Goal: Navigation & Orientation: Go to known website

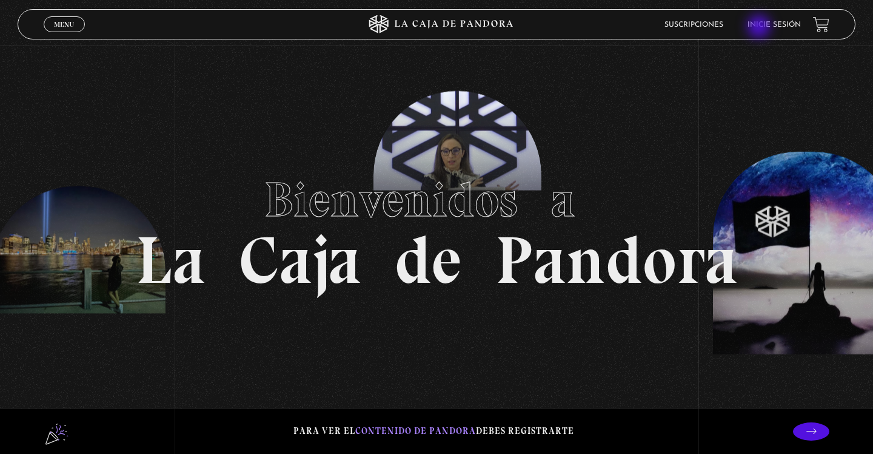
click at [762, 28] on link "Inicie sesión" at bounding box center [774, 24] width 53 height 7
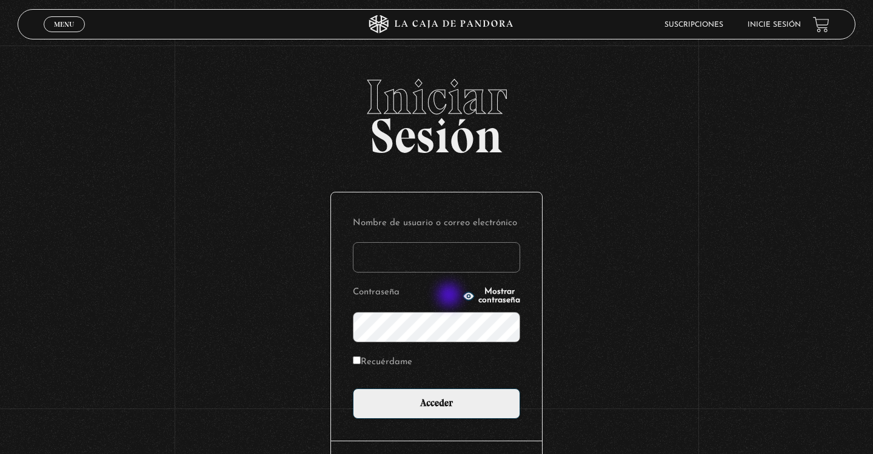
type input "[EMAIL_ADDRESS][DOMAIN_NAME]"
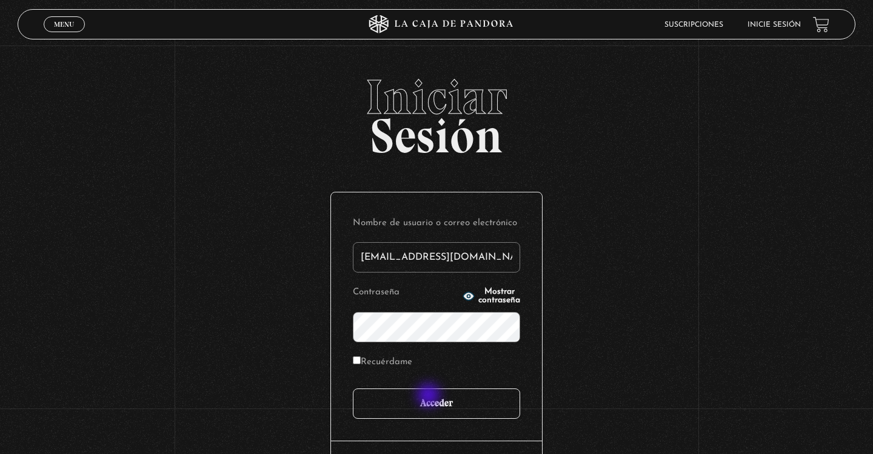
click at [430, 396] on input "Acceder" at bounding box center [436, 403] width 167 height 30
